Goal: Contribute content: Add original content to the website for others to see

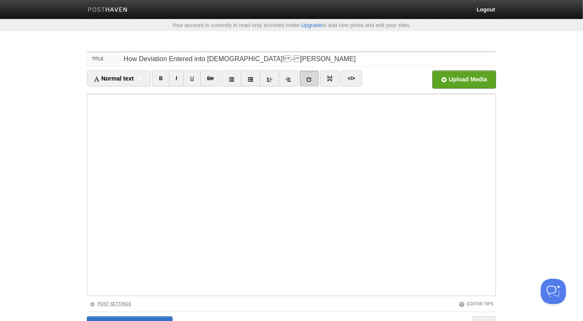
click at [126, 304] on link "Post Settings" at bounding box center [110, 304] width 42 height 5
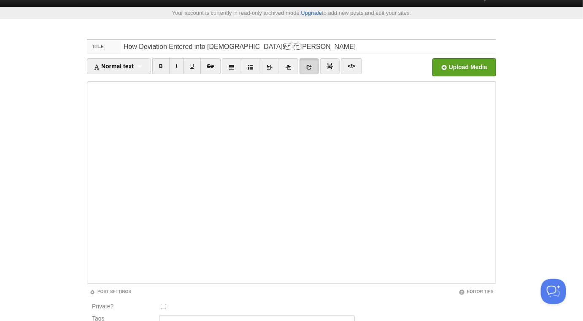
scroll to position [118, 0]
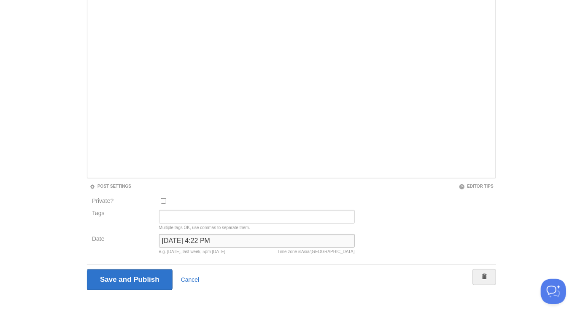
click at [189, 238] on input "[DATE] 4:22 PM" at bounding box center [257, 241] width 196 height 14
type input "b"
type input "now"
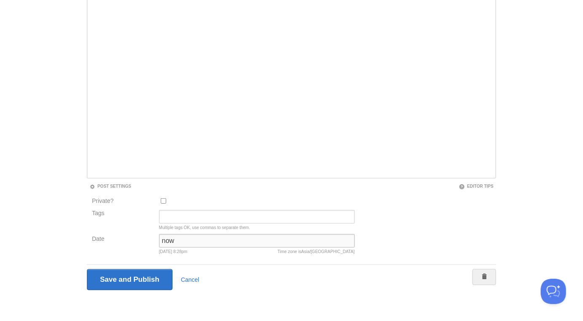
click at [87, 269] on input "Save and Publish" at bounding box center [130, 279] width 86 height 21
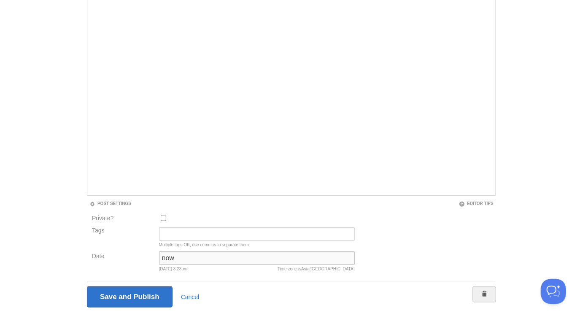
scroll to position [44, 0]
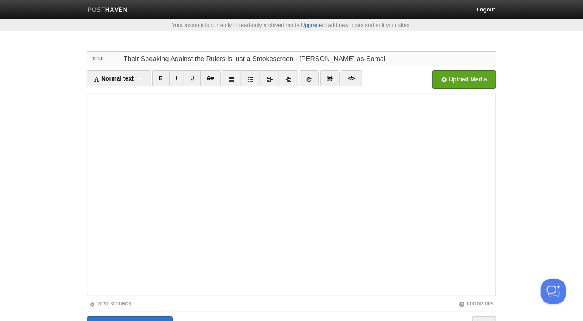
click at [237, 62] on input "Their Speaking Against the Rulers is just a Smokescreen - [PERSON_NAME] as-Soma…" at bounding box center [308, 59] width 375 height 14
type input "Their Speaking Against the Rulers is Just a Smokescreen - [PERSON_NAME] as-Soma…"
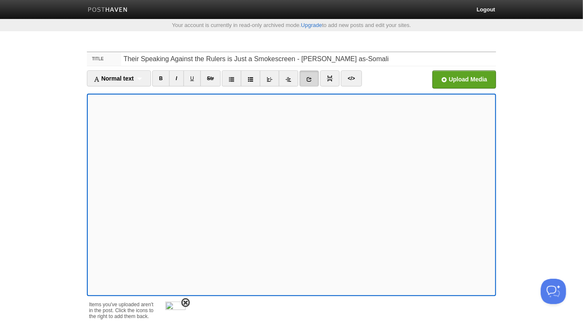
click at [186, 303] on span at bounding box center [186, 303] width 6 height 6
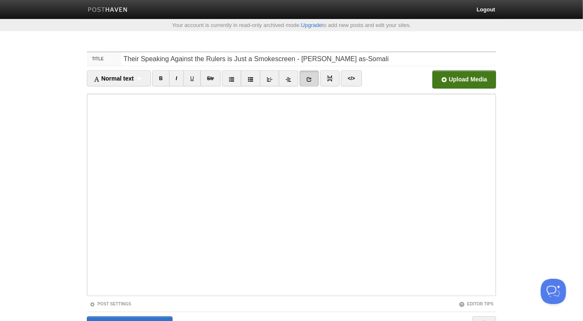
click at [476, 79] on input "file" at bounding box center [209, 81] width 639 height 43
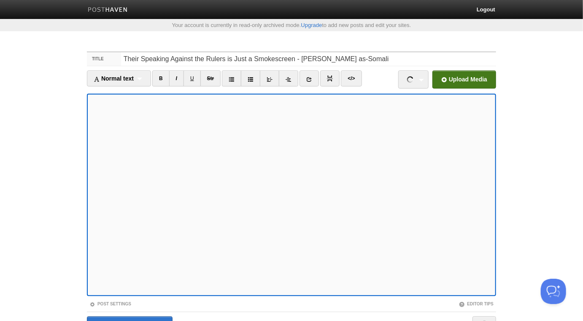
scroll to position [47, 0]
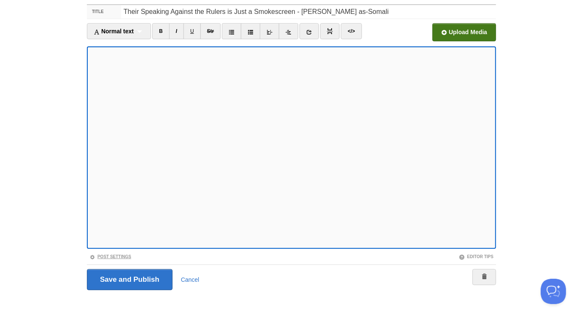
click at [122, 256] on link "Post Settings" at bounding box center [110, 256] width 42 height 5
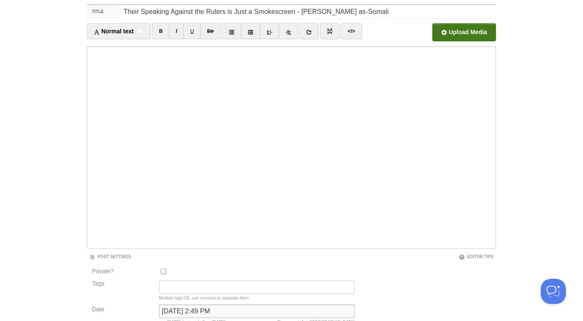
click at [179, 308] on input "[DATE] 2:49 PM" at bounding box center [257, 312] width 196 height 14
type input "now"
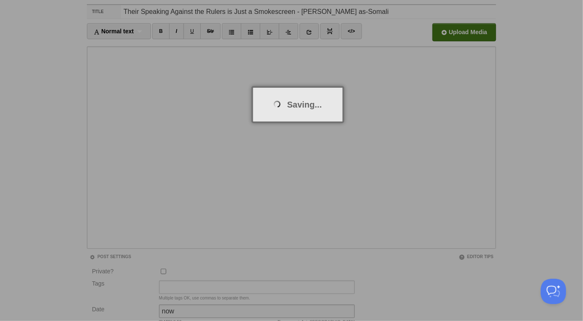
scroll to position [44, 0]
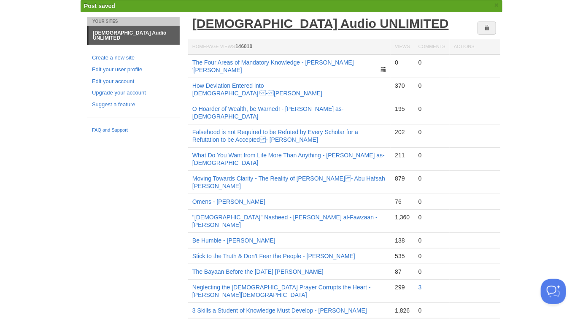
click at [268, 30] on link "[DEMOGRAPHIC_DATA] Audio UNLIMITED" at bounding box center [320, 23] width 257 height 14
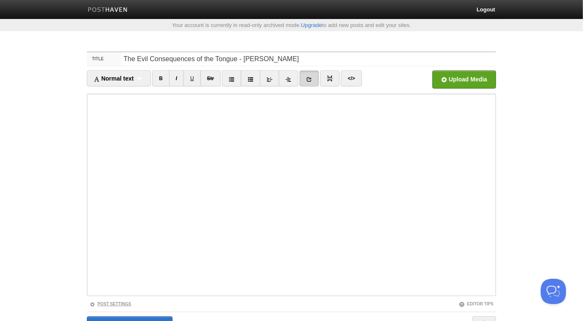
click at [129, 304] on link "Post Settings" at bounding box center [110, 304] width 42 height 5
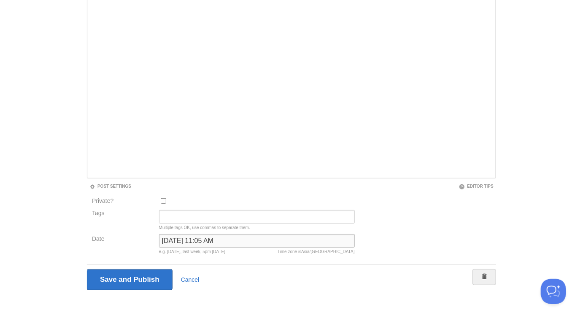
click at [197, 240] on input "September 23, 2021 at 11:05 AM" at bounding box center [257, 241] width 196 height 14
type input "now"
click at [87, 269] on input "Save and Publish" at bounding box center [130, 279] width 86 height 21
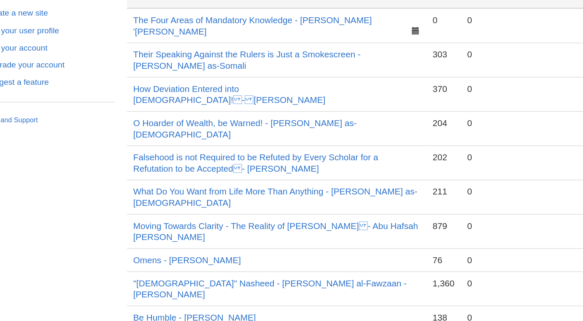
scroll to position [43, 0]
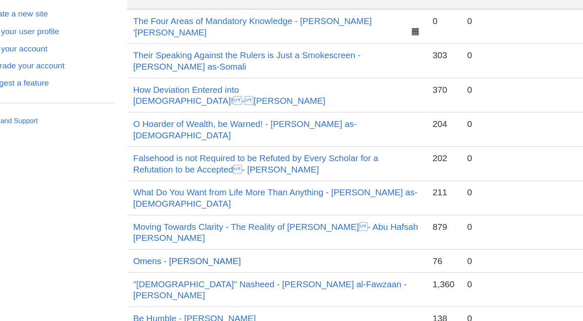
click at [263, 205] on link "Omens - Abu Hafsah Kashiff Khan" at bounding box center [228, 208] width 73 height 7
